Goal: Information Seeking & Learning: Learn about a topic

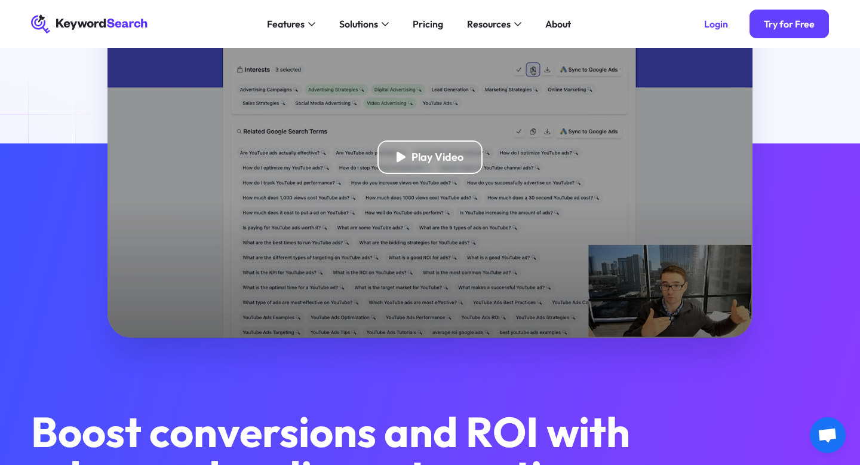
scroll to position [226, 0]
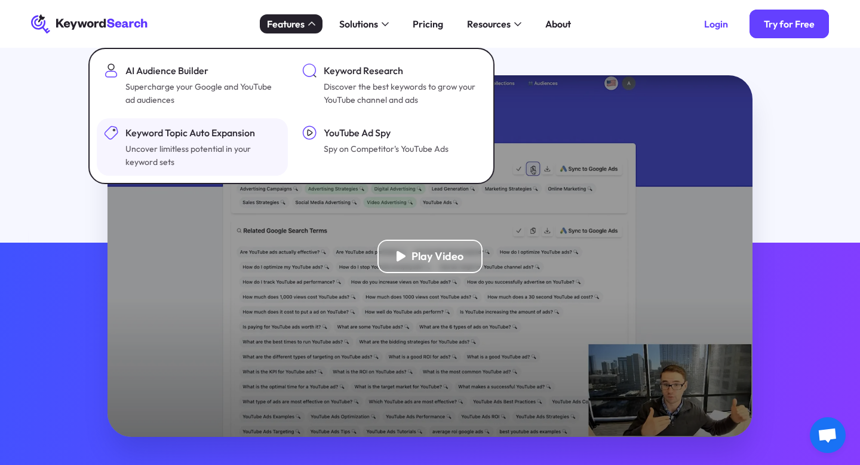
click at [228, 152] on div "Uncover limitless potential in your keyword sets" at bounding box center [201, 155] width 153 height 26
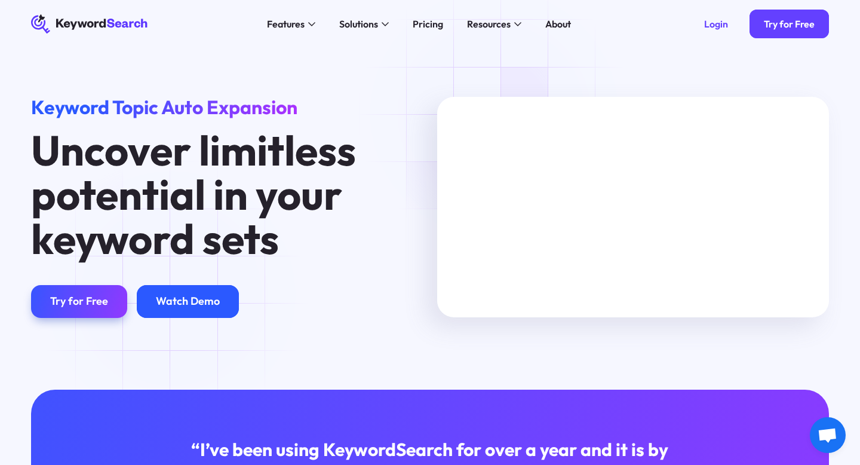
click at [171, 296] on div "Watch Demo" at bounding box center [188, 302] width 64 height 14
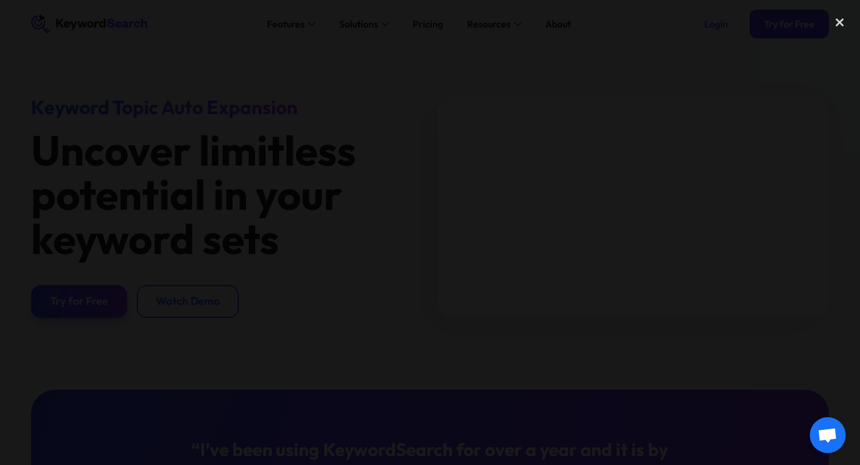
click at [123, 155] on div at bounding box center [430, 233] width 860 height 446
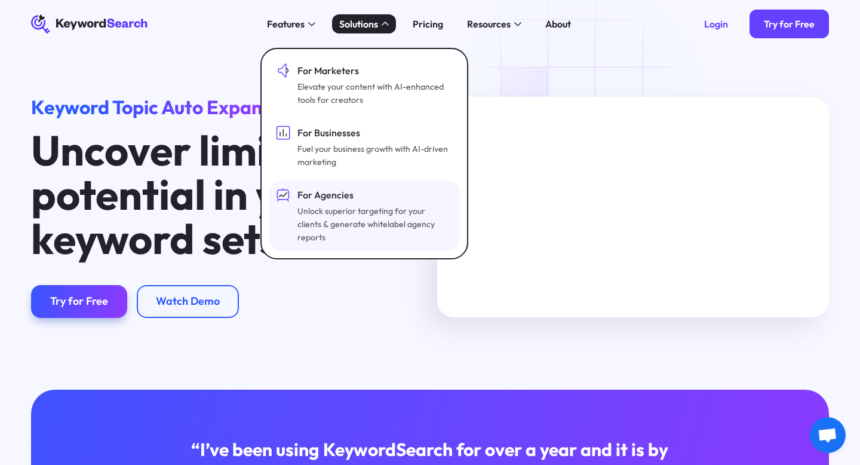
click at [332, 217] on div "Unlock superior targeting for your clients & generate whitelabel agency reports" at bounding box center [374, 223] width 153 height 39
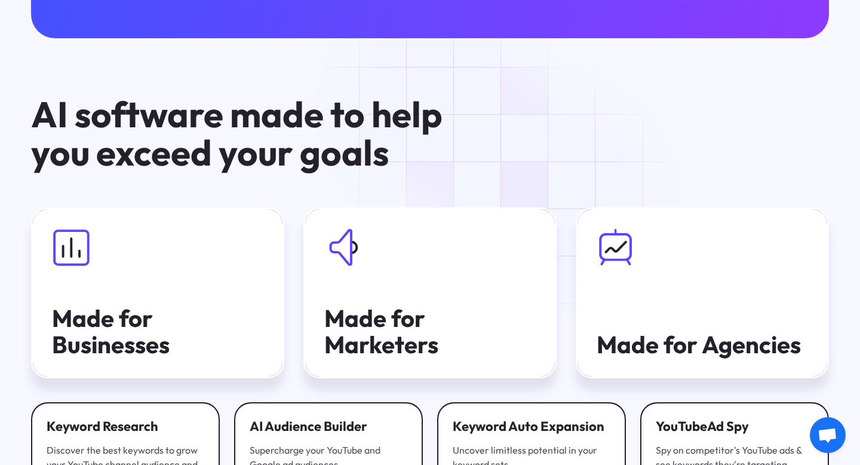
scroll to position [2240, 0]
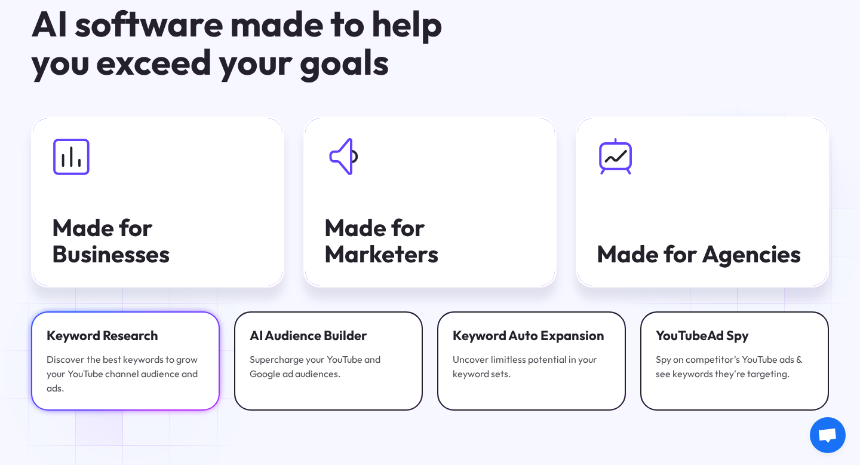
click at [128, 369] on div "Discover the best keywords to grow your YouTube channel audience and ads." at bounding box center [126, 373] width 158 height 43
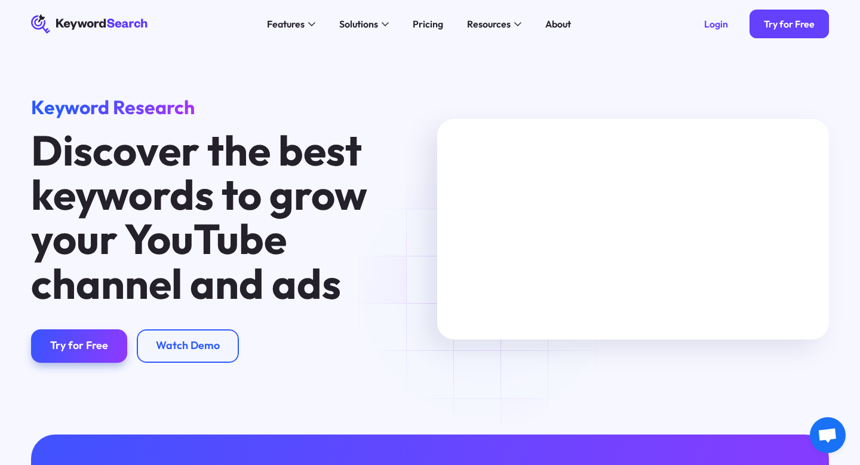
click at [109, 20] on icon at bounding box center [89, 25] width 116 height 18
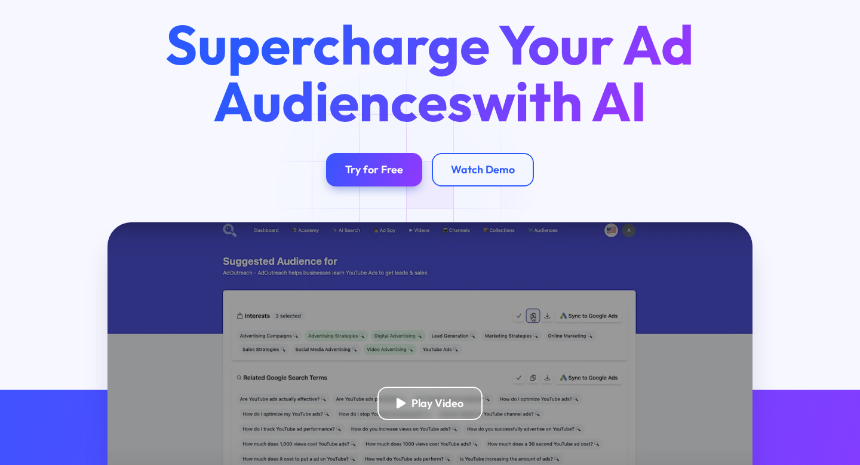
scroll to position [295, 0]
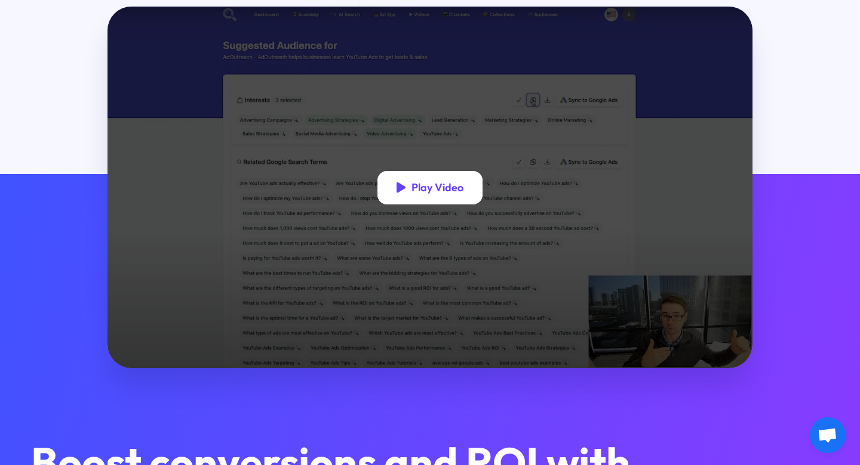
click at [410, 187] on div "Play Video" at bounding box center [431, 187] width 106 height 33
click at [452, 188] on div "Play Video" at bounding box center [438, 188] width 52 height 14
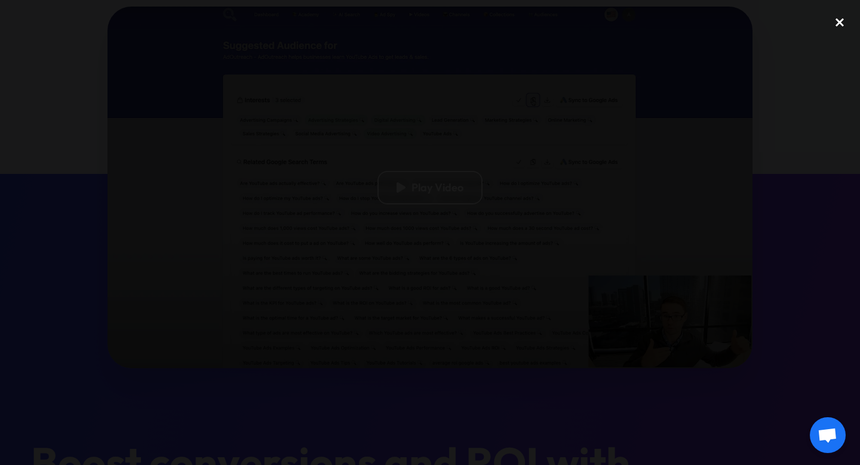
click at [834, 23] on div "close lightbox" at bounding box center [840, 23] width 41 height 26
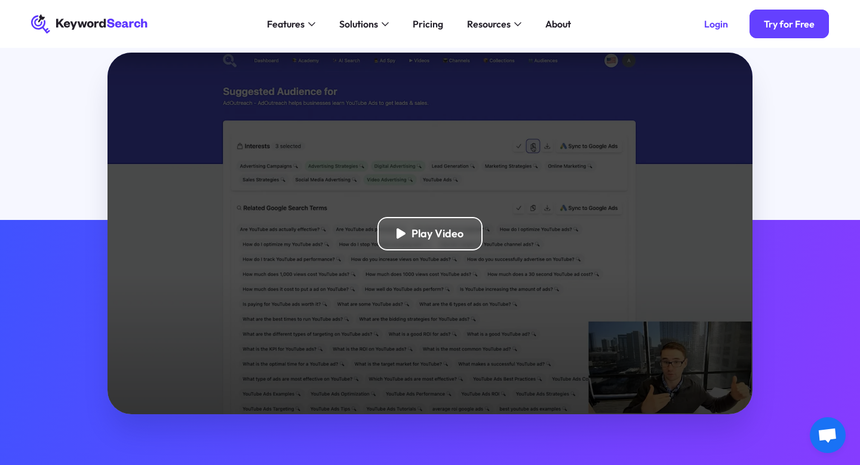
scroll to position [232, 0]
